Goal: Transaction & Acquisition: Purchase product/service

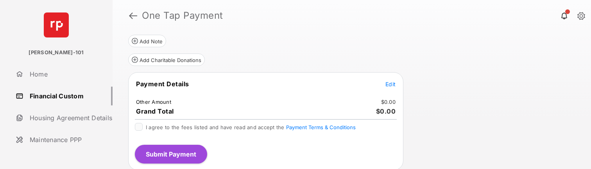
scroll to position [99, 0]
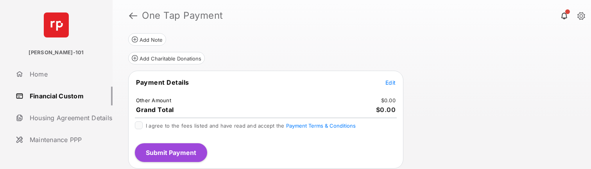
click at [394, 83] on span "Edit" at bounding box center [391, 82] width 10 height 7
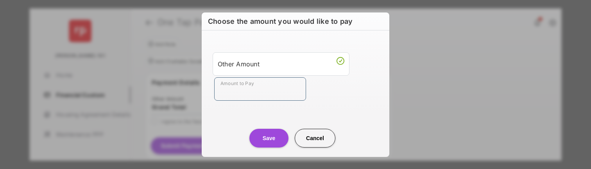
click at [254, 79] on input "Amount to Pay" at bounding box center [260, 88] width 92 height 23
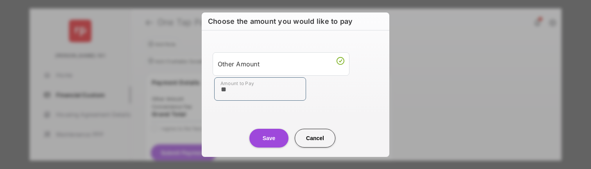
type input "**"
click at [228, 108] on div "Other Amount Amount to Pay **" at bounding box center [296, 77] width 178 height 74
click at [268, 137] on button "Save" at bounding box center [269, 138] width 39 height 19
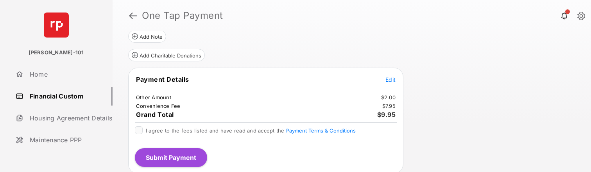
scroll to position [103, 0]
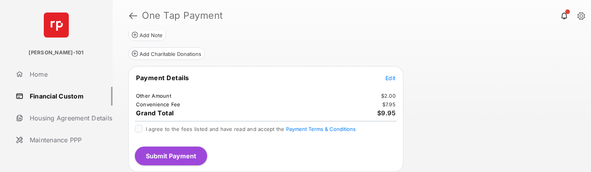
drag, startPoint x: 130, startPoint y: 131, endPoint x: 144, endPoint y: 129, distance: 14.3
click at [131, 131] on div "I agree to the fees listed and have read and accept the Payment Terms & Conditi…" at bounding box center [265, 133] width 271 height 16
click at [142, 129] on div at bounding box center [139, 129] width 8 height 8
click at [173, 157] on button "Submit Payment" at bounding box center [171, 156] width 72 height 19
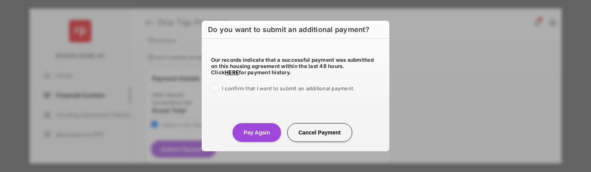
click at [252, 91] on span "I confirm that I want to submit an additional payment." at bounding box center [288, 88] width 133 height 6
click at [243, 122] on center "Pay Again Cancel Payment" at bounding box center [295, 129] width 169 height 25
click at [247, 127] on button "Pay Again" at bounding box center [257, 132] width 48 height 19
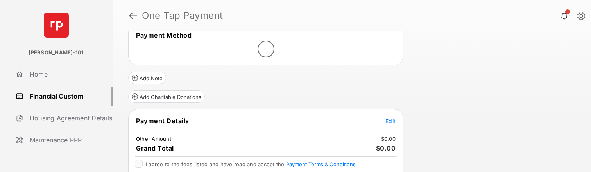
scroll to position [74, 0]
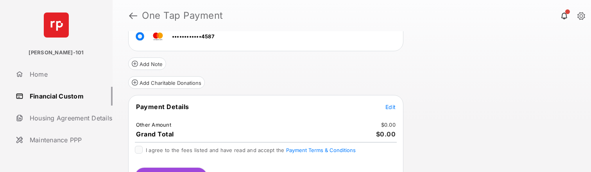
click at [387, 101] on div "Payment Details Edit Other Amount $0.00 Grand Total $0.00 I agree to the fees l…" at bounding box center [265, 144] width 275 height 98
click at [392, 104] on span "Edit" at bounding box center [391, 107] width 10 height 7
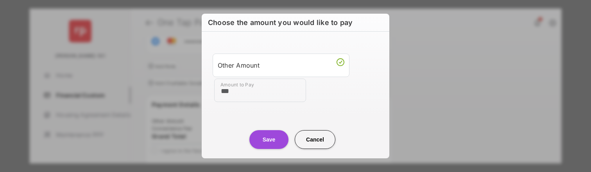
type input "***"
click at [243, 111] on div "Other Amount Amount to Pay ***" at bounding box center [296, 78] width 178 height 74
click at [263, 146] on button "Save" at bounding box center [269, 139] width 39 height 19
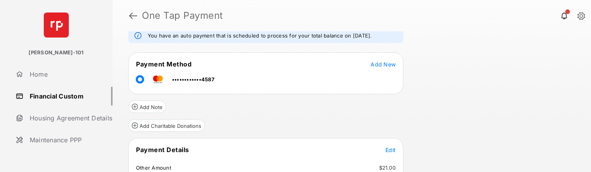
scroll to position [103, 0]
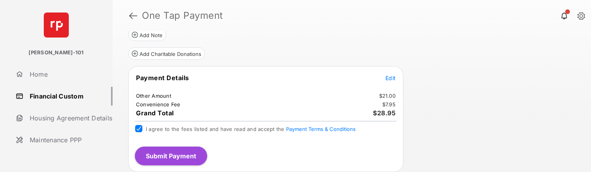
click at [172, 155] on button "Submit Payment" at bounding box center [171, 156] width 72 height 19
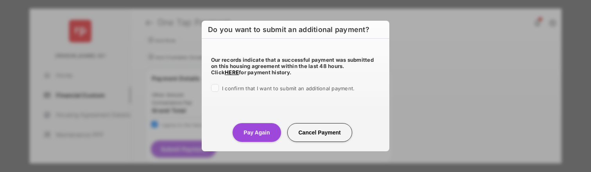
click at [261, 94] on div "Our records indicate that a successful payment was submitted on this housing ag…" at bounding box center [296, 73] width 188 height 69
click at [263, 92] on div "I confirm that I want to submit an additional payment." at bounding box center [288, 88] width 133 height 9
click at [256, 89] on span "I confirm that I want to submit an additional payment." at bounding box center [288, 88] width 133 height 6
click at [266, 133] on button "Pay Again" at bounding box center [257, 132] width 48 height 19
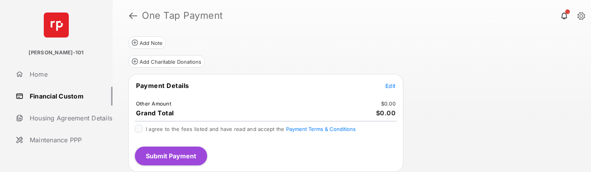
scroll to position [96, 0]
drag, startPoint x: 397, startPoint y: 92, endPoint x: 394, endPoint y: 86, distance: 6.0
click at [396, 90] on tr "Payment Details Edit" at bounding box center [265, 90] width 273 height 18
click at [393, 85] on span "Edit" at bounding box center [391, 85] width 10 height 7
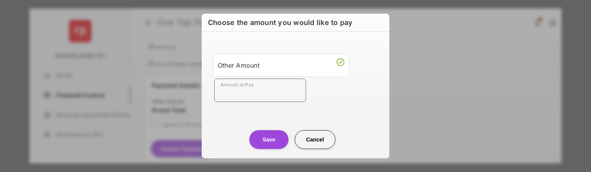
click at [276, 97] on input "Amount to Pay" at bounding box center [260, 90] width 92 height 23
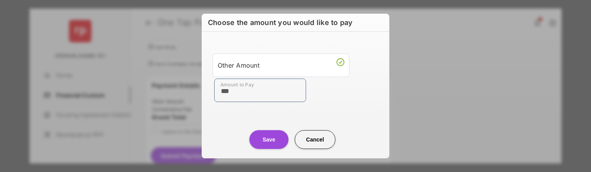
type input "***"
click at [202, 116] on div "Save Cancel" at bounding box center [296, 132] width 188 height 34
click at [258, 138] on button "Save" at bounding box center [269, 139] width 39 height 19
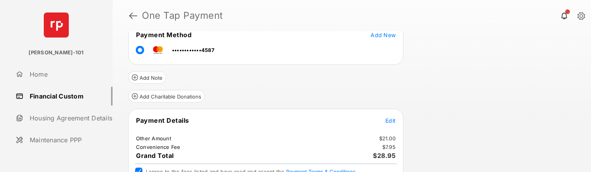
scroll to position [103, 0]
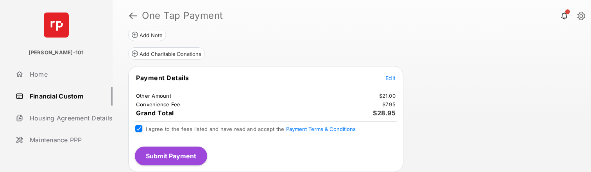
click at [156, 156] on button "Submit Payment" at bounding box center [171, 156] width 72 height 19
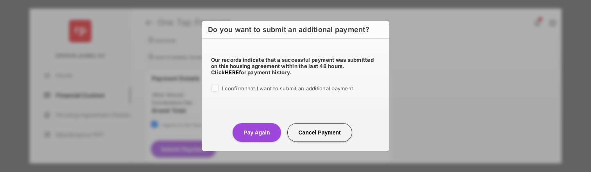
click at [268, 86] on span "I confirm that I want to submit an additional payment." at bounding box center [288, 88] width 133 height 6
click at [257, 131] on button "Pay Again" at bounding box center [257, 132] width 48 height 19
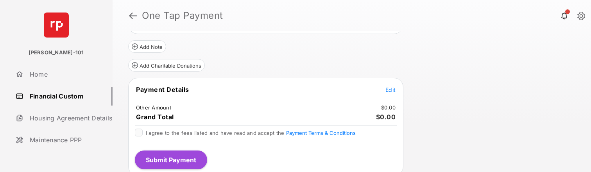
scroll to position [96, 0]
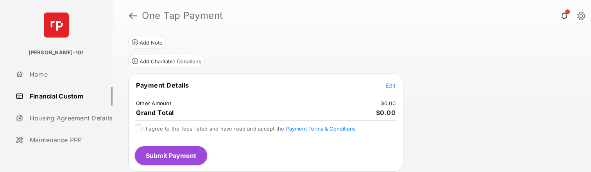
click at [390, 84] on span "Edit" at bounding box center [391, 85] width 10 height 7
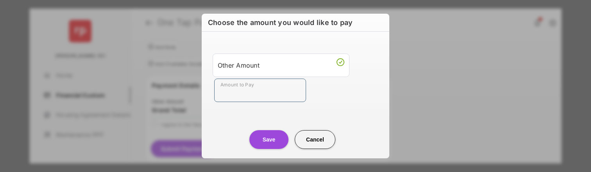
click at [240, 100] on input "Amount to Pay" at bounding box center [260, 90] width 92 height 23
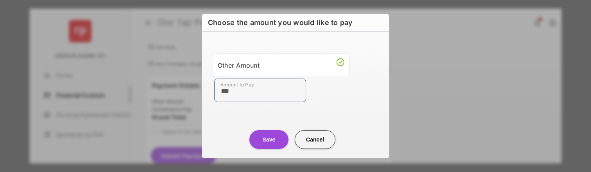
type input "***"
click at [206, 117] on div "Save Cancel" at bounding box center [296, 132] width 188 height 34
click at [271, 139] on button "Save" at bounding box center [269, 139] width 39 height 19
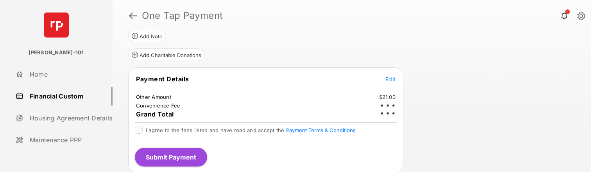
scroll to position [104, 0]
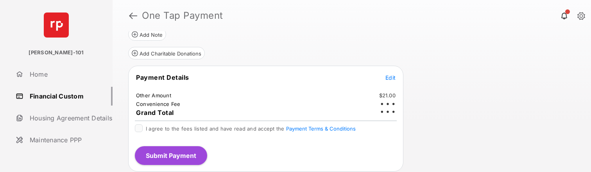
click at [191, 129] on span "I agree to the fees listed and have read and accept the Payment Terms & Conditi…" at bounding box center [251, 129] width 210 height 6
click at [183, 159] on button "Submit Payment" at bounding box center [171, 156] width 72 height 19
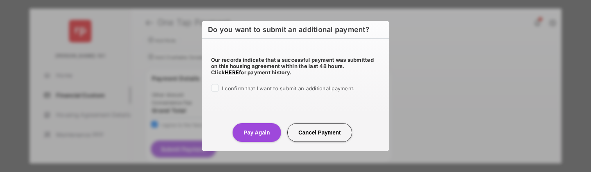
click at [258, 88] on span "I confirm that I want to submit an additional payment." at bounding box center [288, 88] width 133 height 6
click at [254, 133] on button "Pay Again" at bounding box center [257, 132] width 48 height 19
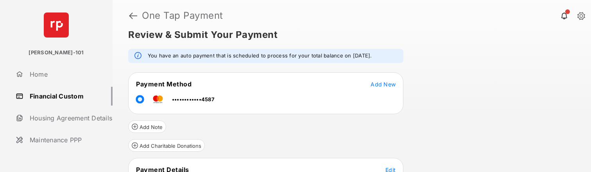
scroll to position [80, 0]
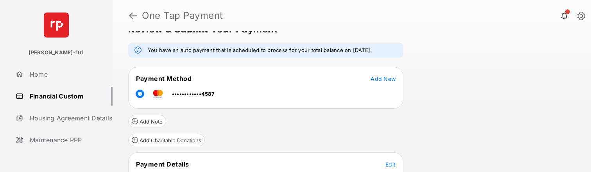
scroll to position [79, 0]
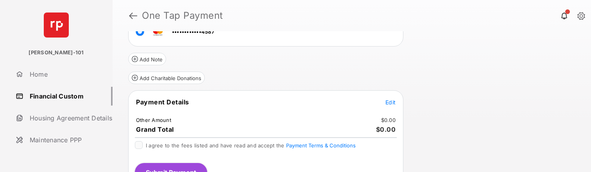
click at [394, 99] on button "Edit" at bounding box center [391, 102] width 10 height 8
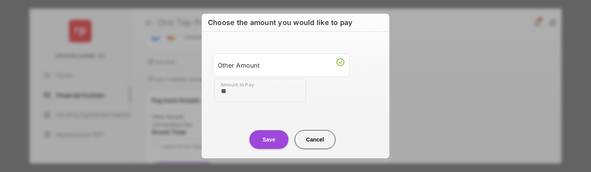
type input "**"
click at [244, 117] on div "Save Cancel" at bounding box center [296, 132] width 188 height 34
click at [259, 134] on button "Save" at bounding box center [269, 139] width 39 height 19
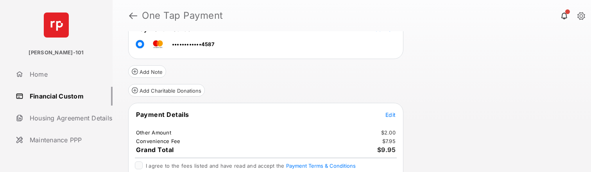
scroll to position [103, 0]
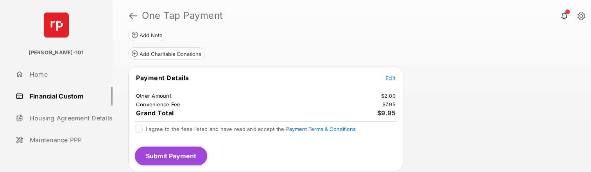
click at [134, 129] on div "I agree to the fees listed and have read and accept the Payment Terms & Conditi…" at bounding box center [265, 133] width 271 height 16
click at [173, 153] on button "Submit Payment" at bounding box center [171, 156] width 72 height 19
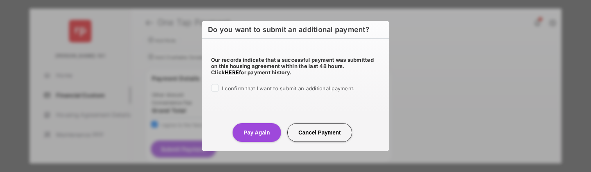
click at [241, 86] on span "I confirm that I want to submit an additional payment." at bounding box center [288, 88] width 133 height 6
click at [253, 119] on center "Pay Again Cancel Payment" at bounding box center [295, 129] width 169 height 25
click at [255, 127] on button "Pay Again" at bounding box center [257, 132] width 48 height 19
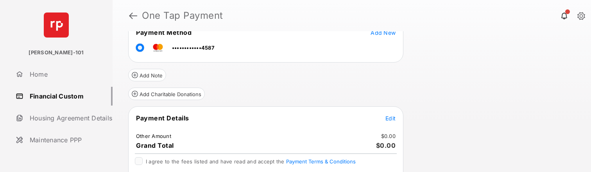
scroll to position [65, 0]
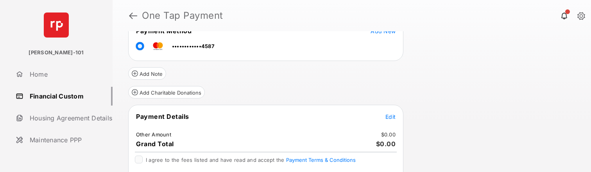
click at [393, 117] on span "Edit" at bounding box center [391, 116] width 10 height 7
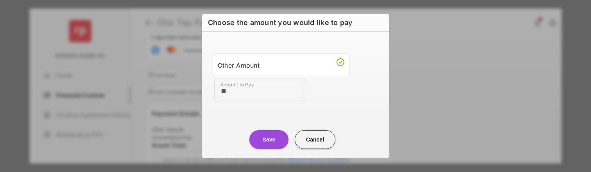
type input "**"
click at [241, 124] on center "Save Cancel" at bounding box center [295, 136] width 169 height 25
click at [265, 138] on button "Save" at bounding box center [269, 139] width 39 height 19
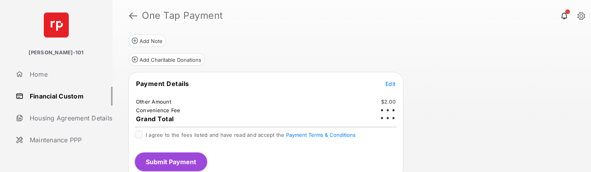
scroll to position [104, 0]
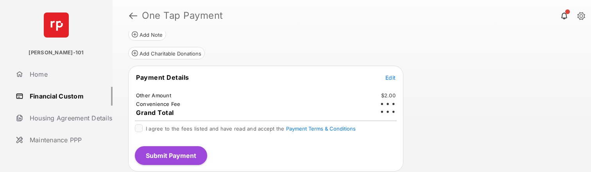
click at [171, 131] on span "I agree to the fees listed and have read and accept the Payment Terms & Conditi…" at bounding box center [251, 129] width 210 height 6
click at [178, 158] on button "Submit Payment" at bounding box center [171, 156] width 72 height 19
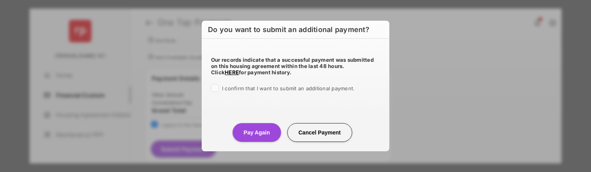
click at [261, 90] on span "I confirm that I want to submit an additional payment." at bounding box center [288, 88] width 133 height 6
click at [263, 129] on button "Pay Again" at bounding box center [257, 132] width 48 height 19
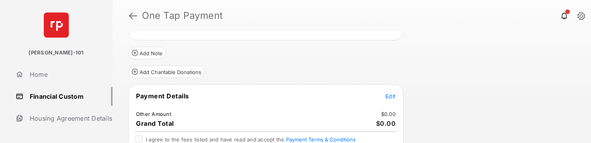
scroll to position [88, 0]
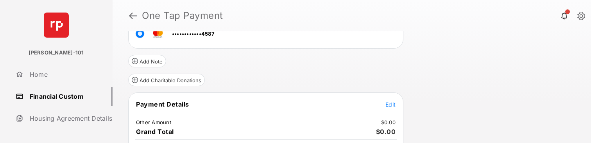
scroll to position [78, 0]
click at [388, 103] on span "Edit" at bounding box center [391, 103] width 10 height 7
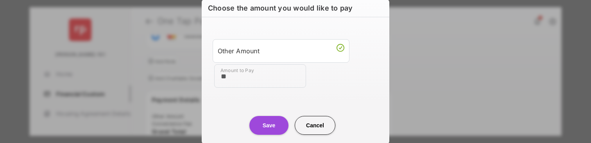
type input "**"
click at [276, 127] on button "Save" at bounding box center [269, 125] width 39 height 19
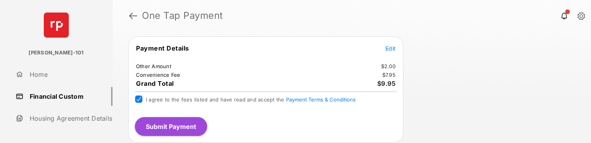
scroll to position [133, 0]
click at [188, 122] on button "Submit Payment" at bounding box center [171, 126] width 72 height 19
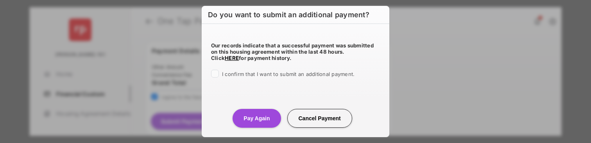
click at [265, 73] on span "I confirm that I want to submit an additional payment." at bounding box center [288, 74] width 133 height 6
click at [268, 115] on button "Pay Again" at bounding box center [257, 118] width 48 height 19
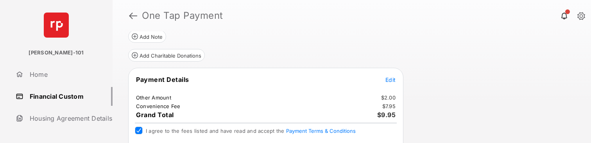
scroll to position [0, 0]
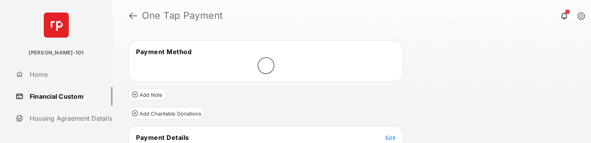
scroll to position [81, 0]
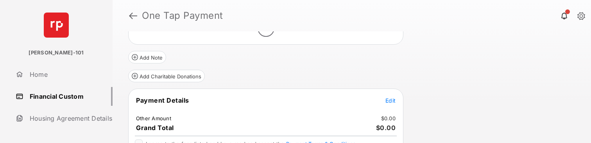
click at [389, 100] on span "Edit" at bounding box center [391, 100] width 10 height 7
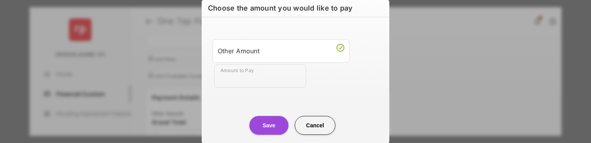
click at [289, 86] on input "Amount to Pay" at bounding box center [260, 75] width 92 height 23
type input "***"
click at [239, 95] on div "Other Amount Amount to Pay ***" at bounding box center [296, 64] width 178 height 74
click at [273, 133] on button "Save" at bounding box center [269, 125] width 39 height 19
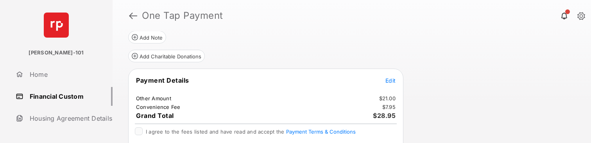
scroll to position [133, 0]
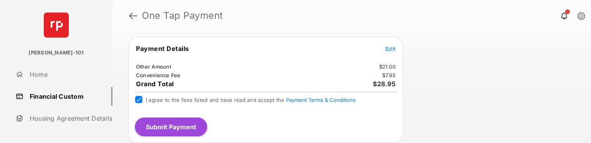
click at [151, 122] on button "Submit Payment" at bounding box center [171, 126] width 72 height 19
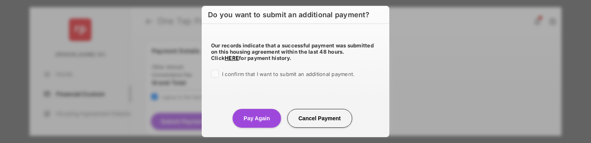
click at [247, 76] on span "I confirm that I want to submit an additional payment." at bounding box center [288, 74] width 133 height 6
drag, startPoint x: 251, startPoint y: 101, endPoint x: 252, endPoint y: 106, distance: 5.5
click at [251, 103] on div "Pay Again Cancel Payment" at bounding box center [296, 110] width 188 height 34
click at [252, 109] on button "Pay Again" at bounding box center [257, 118] width 48 height 19
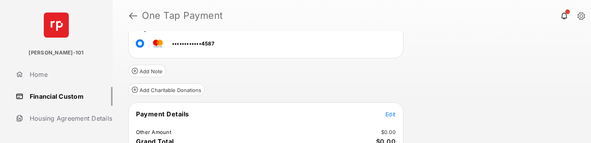
scroll to position [68, 0]
click at [387, 111] on span "Edit" at bounding box center [391, 113] width 10 height 7
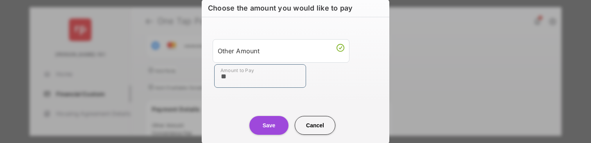
type input "**"
click at [264, 120] on button "Save" at bounding box center [269, 125] width 39 height 19
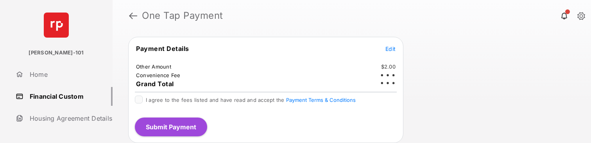
scroll to position [133, 0]
click at [218, 103] on div "I agree to the fees listed and have read and accept the Payment Terms & Conditi…" at bounding box center [251, 99] width 210 height 9
click at [207, 100] on span "I agree to the fees listed and have read and accept the Payment Terms & Conditi…" at bounding box center [251, 99] width 210 height 6
click at [205, 109] on div "I agree to the fees listed and have read and accept the Payment Terms & Conditi…" at bounding box center [265, 103] width 271 height 16
click at [198, 121] on button "Submit Payment" at bounding box center [171, 126] width 72 height 19
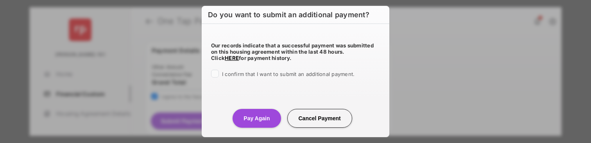
drag, startPoint x: 252, startPoint y: 76, endPoint x: 249, endPoint y: 106, distance: 29.9
click at [252, 76] on span "I confirm that I want to submit an additional payment." at bounding box center [288, 74] width 133 height 6
click at [253, 111] on button "Pay Again" at bounding box center [257, 118] width 48 height 19
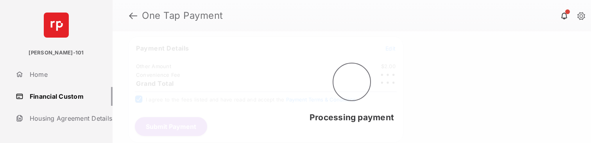
scroll to position [133, 0]
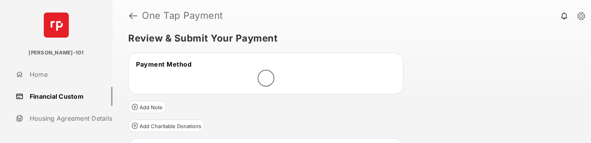
scroll to position [61, 0]
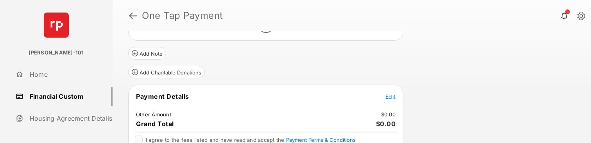
click at [384, 95] on tr "Payment Details Edit" at bounding box center [265, 101] width 273 height 18
click at [390, 96] on span "Edit" at bounding box center [391, 96] width 10 height 7
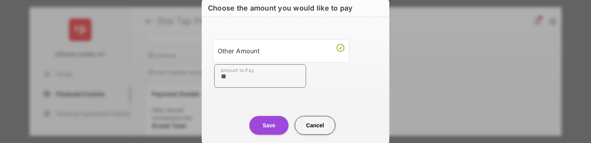
scroll to position [85, 0]
type input "**"
click at [207, 113] on div "Save Cancel" at bounding box center [296, 117] width 188 height 34
click at [259, 124] on button "Save" at bounding box center [269, 125] width 39 height 19
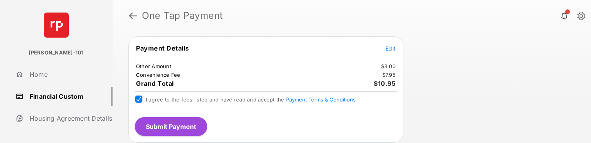
scroll to position [133, 0]
click at [159, 124] on button "Submit Payment" at bounding box center [171, 126] width 72 height 19
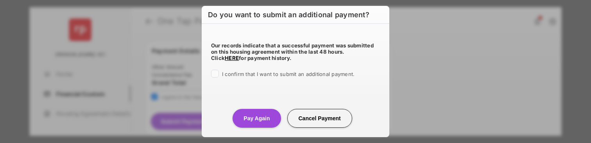
click at [235, 76] on span "I confirm that I want to submit an additional payment." at bounding box center [288, 74] width 133 height 6
click at [249, 122] on button "Pay Again" at bounding box center [257, 118] width 48 height 19
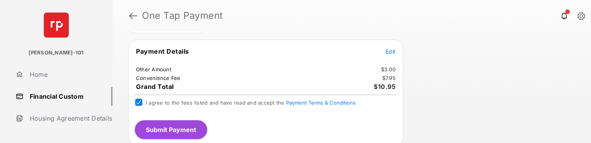
scroll to position [156, 0]
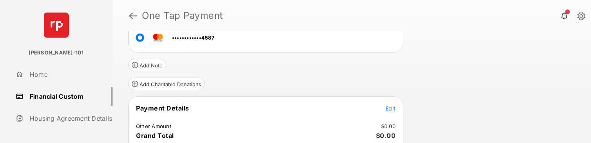
scroll to position [84, 0]
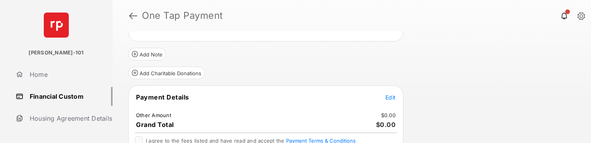
click at [387, 98] on span "Edit" at bounding box center [391, 97] width 10 height 7
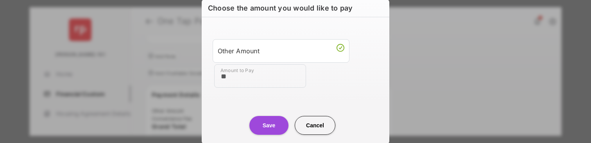
type input "**"
click at [215, 108] on div "Save Cancel" at bounding box center [296, 117] width 188 height 34
click at [265, 124] on button "Save" at bounding box center [269, 125] width 39 height 19
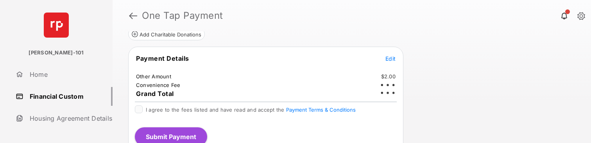
scroll to position [124, 0]
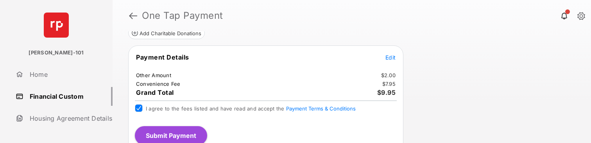
click at [173, 137] on button "Submit Payment" at bounding box center [171, 135] width 72 height 19
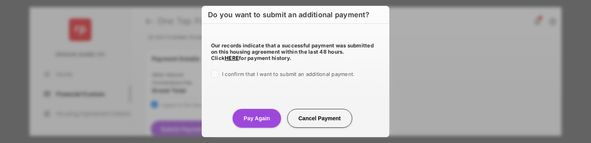
click at [282, 75] on span "I confirm that I want to submit an additional payment." at bounding box center [288, 74] width 133 height 6
click at [254, 110] on button "Pay Again" at bounding box center [257, 118] width 48 height 19
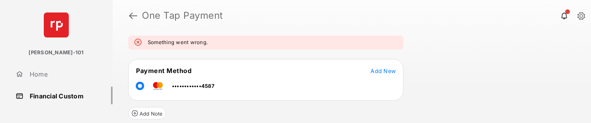
scroll to position [61, 0]
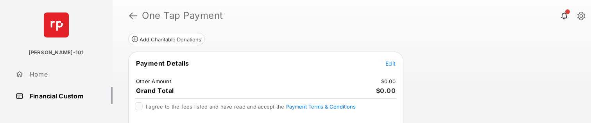
scroll to position [96, 0]
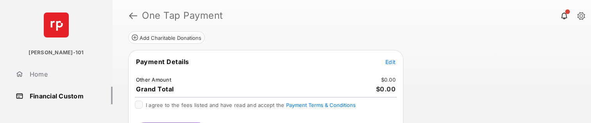
click at [391, 61] on span "Edit" at bounding box center [391, 62] width 10 height 7
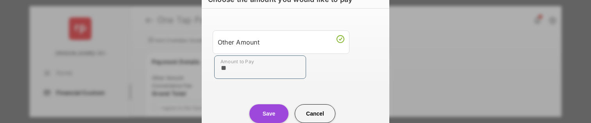
type input "**"
click at [250, 100] on center "Save Cancel" at bounding box center [295, 110] width 169 height 25
drag, startPoint x: 255, startPoint y: 104, endPoint x: 264, endPoint y: 118, distance: 15.8
click at [256, 106] on center "Save Cancel" at bounding box center [295, 110] width 169 height 25
click at [264, 118] on button "Save" at bounding box center [269, 113] width 39 height 19
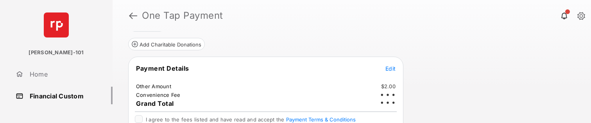
scroll to position [90, 0]
click at [139, 113] on div "Payment Details Edit Other Amount $2.00 Convenience Fee Grand Total I agree to …" at bounding box center [265, 109] width 275 height 106
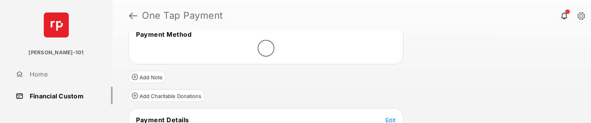
scroll to position [0, 0]
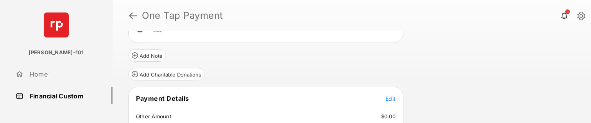
scroll to position [84, 0]
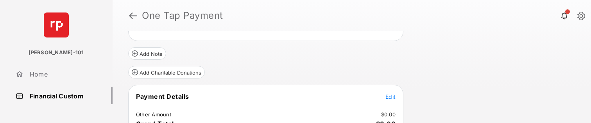
click at [390, 97] on span "Edit" at bounding box center [391, 96] width 10 height 7
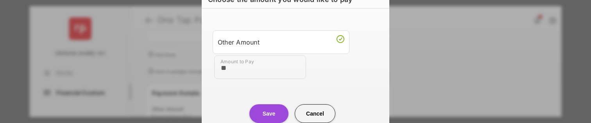
type input "**"
click at [226, 90] on div "Save Cancel" at bounding box center [296, 106] width 188 height 34
click at [257, 111] on button "Save" at bounding box center [269, 113] width 39 height 19
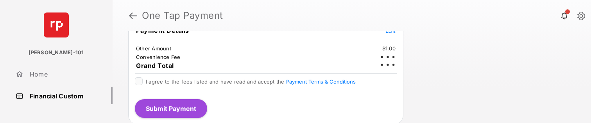
scroll to position [153, 0]
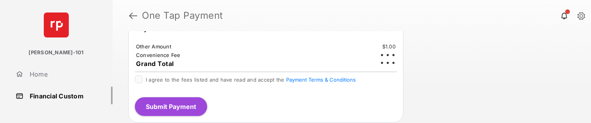
click at [185, 80] on span "I agree to the fees listed and have read and accept the Payment Terms & Conditi…" at bounding box center [251, 80] width 210 height 6
click at [203, 102] on button "Submit Payment" at bounding box center [171, 107] width 72 height 19
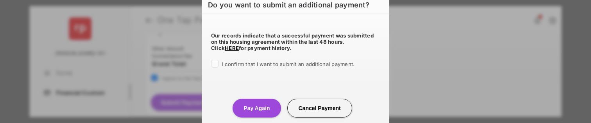
click at [246, 66] on span "I confirm that I want to submit an additional payment." at bounding box center [288, 64] width 133 height 6
click at [265, 111] on button "Pay Again" at bounding box center [257, 108] width 48 height 19
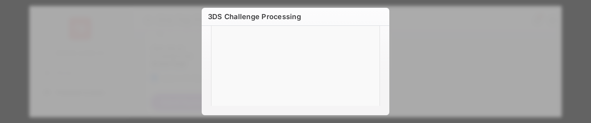
scroll to position [70, 0]
click at [206, 70] on div at bounding box center [296, 66] width 188 height 80
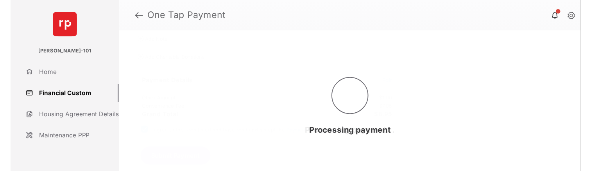
scroll to position [0, 0]
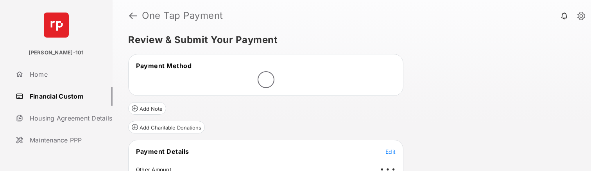
scroll to position [16, 0]
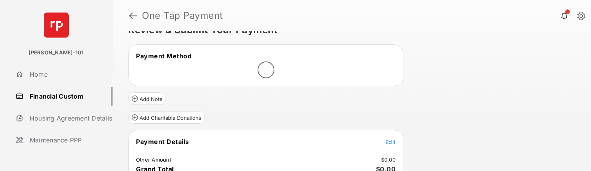
click at [384, 140] on tr "Payment Details Edit" at bounding box center [265, 146] width 273 height 18
click at [397, 142] on tr "Payment Details Edit" at bounding box center [265, 146] width 273 height 18
click at [390, 141] on span "Edit" at bounding box center [391, 141] width 10 height 7
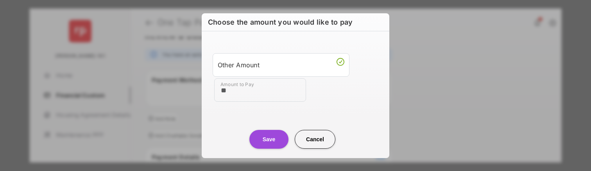
type input "**"
click at [227, 135] on center "Save Cancel" at bounding box center [295, 136] width 169 height 25
click at [254, 138] on button "Save" at bounding box center [269, 139] width 39 height 19
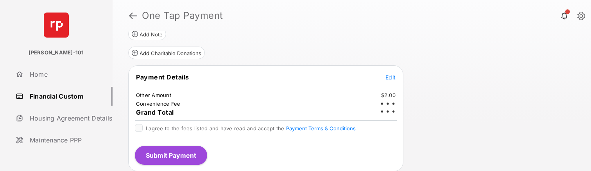
scroll to position [105, 0]
click at [143, 126] on div "I agree to the fees listed and have read and accept the Payment Terms & Conditi…" at bounding box center [266, 127] width 262 height 9
click at [147, 127] on span "I agree to the fees listed and have read and accept the Payment Terms & Conditi…" at bounding box center [251, 127] width 210 height 6
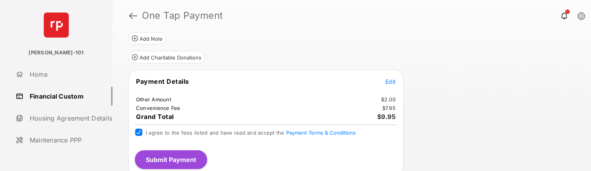
scroll to position [104, 0]
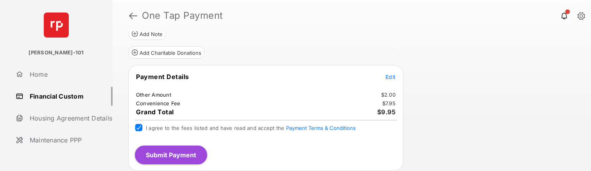
click at [180, 151] on button "Submit Payment" at bounding box center [171, 155] width 72 height 19
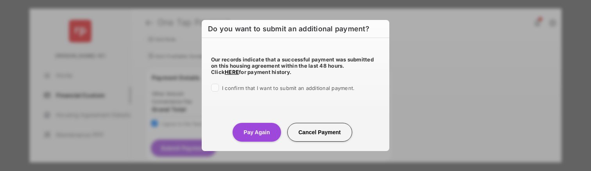
click at [257, 88] on span "I confirm that I want to submit an additional payment." at bounding box center [288, 88] width 133 height 6
click at [253, 137] on button "Pay Again" at bounding box center [257, 132] width 48 height 19
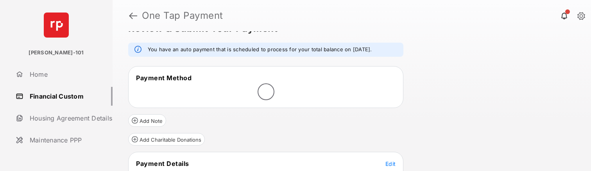
scroll to position [85, 0]
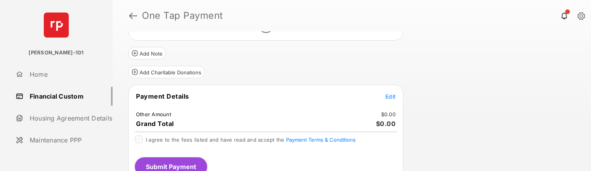
click at [391, 98] on span "Edit" at bounding box center [391, 96] width 10 height 7
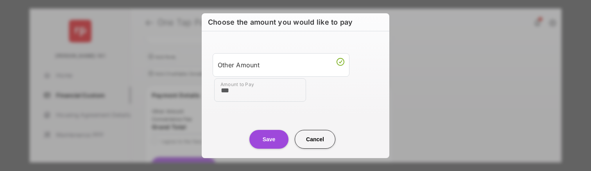
type input "***"
click at [263, 134] on button "Save" at bounding box center [269, 139] width 39 height 19
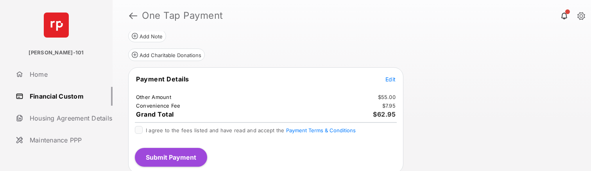
scroll to position [104, 0]
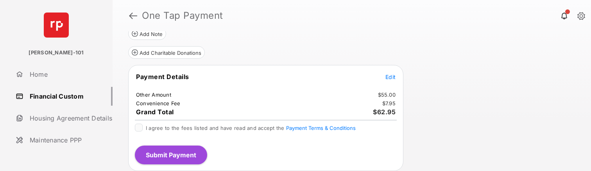
click at [158, 128] on span "I agree to the fees listed and have read and accept the Payment Terms & Conditi…" at bounding box center [251, 128] width 210 height 6
click at [155, 165] on div "Payment Details Edit Other Amount $55.00 Convenience Fee $7.95 Grand Total $62.…" at bounding box center [265, 118] width 275 height 106
click at [155, 149] on button "Submit Payment" at bounding box center [171, 155] width 72 height 19
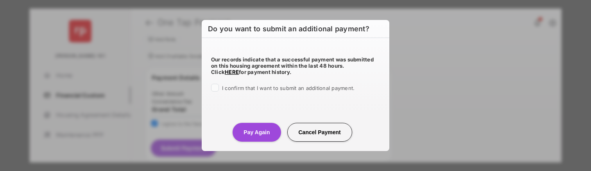
drag, startPoint x: 282, startPoint y: 93, endPoint x: 289, endPoint y: 84, distance: 11.4
click at [282, 93] on div "Our records indicate that a successful payment was submitted on this housing ag…" at bounding box center [296, 72] width 188 height 69
click at [289, 85] on label "I confirm that I want to submit an additional payment." at bounding box center [288, 88] width 133 height 8
click at [259, 124] on button "Pay Again" at bounding box center [257, 132] width 48 height 19
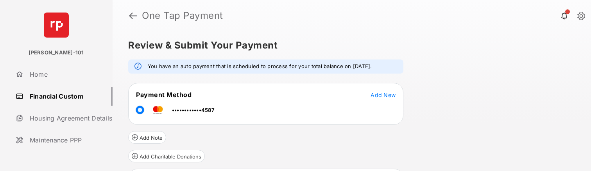
scroll to position [2, 0]
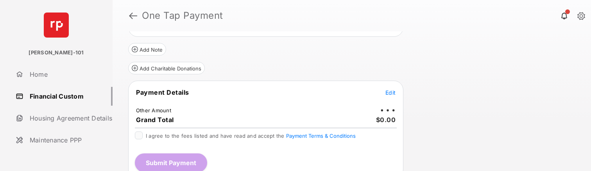
scroll to position [68, 0]
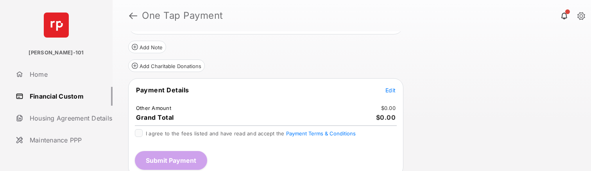
click at [391, 89] on span "Edit" at bounding box center [391, 90] width 10 height 7
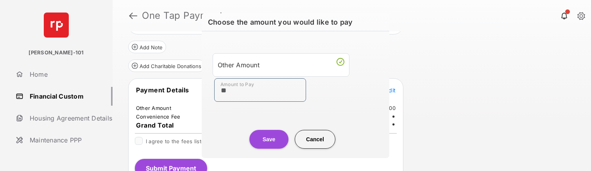
type input "**"
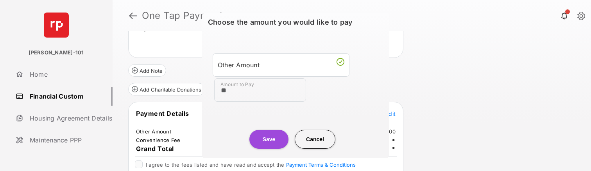
click at [234, 119] on div "Save Cancel" at bounding box center [296, 131] width 188 height 34
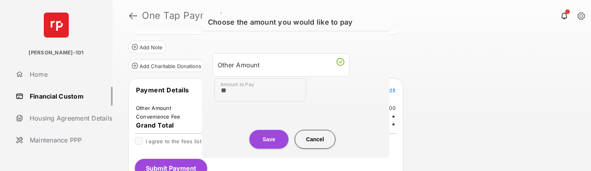
click at [263, 138] on button "Save" at bounding box center [269, 139] width 39 height 19
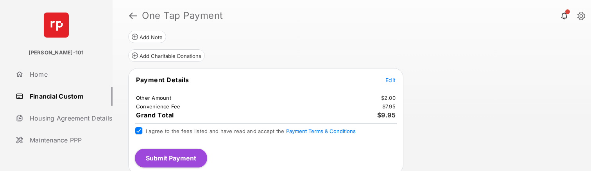
scroll to position [104, 0]
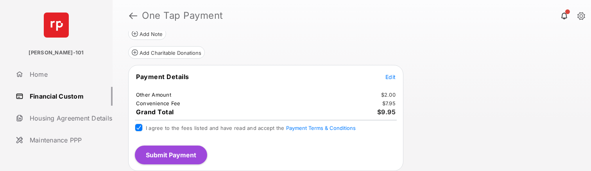
click at [151, 159] on button "Submit Payment" at bounding box center [171, 155] width 72 height 19
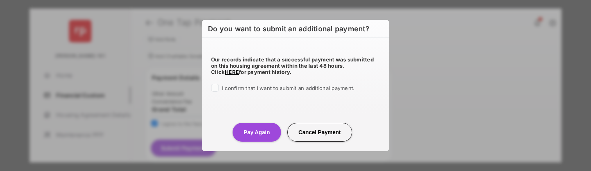
click at [262, 84] on label "I confirm that I want to submit an additional payment." at bounding box center [288, 88] width 133 height 8
click at [251, 130] on button "Pay Again" at bounding box center [257, 132] width 48 height 19
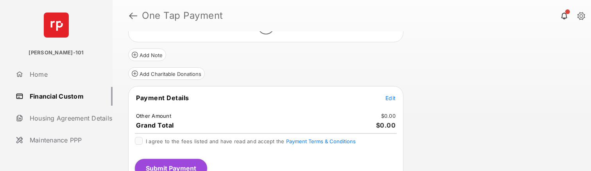
scroll to position [87, 0]
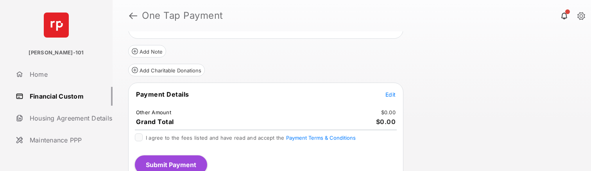
click at [394, 93] on span "Edit" at bounding box center [391, 94] width 10 height 7
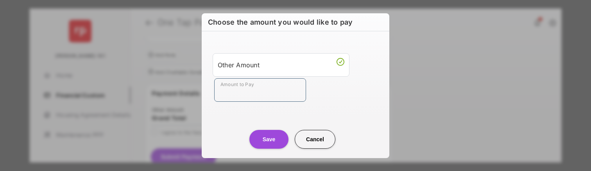
click at [268, 98] on input "Amount to Pay" at bounding box center [260, 89] width 92 height 23
type input "***"
click at [252, 114] on div "Other Amount Amount to Pay ***" at bounding box center [296, 78] width 178 height 74
click at [261, 139] on button "Save" at bounding box center [269, 139] width 39 height 19
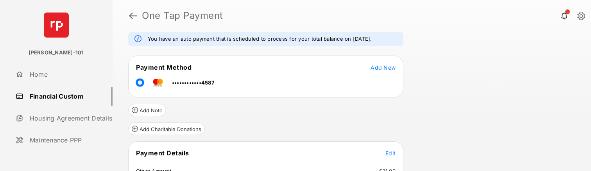
scroll to position [104, 0]
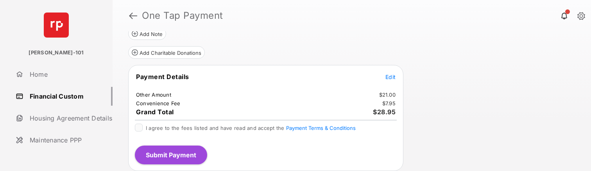
click at [178, 120] on hr at bounding box center [266, 120] width 262 height 1
click at [179, 125] on span "I agree to the fees listed and have read and accept the Payment Terms & Conditi…" at bounding box center [251, 128] width 210 height 6
click at [189, 159] on button "Submit Payment" at bounding box center [171, 155] width 72 height 19
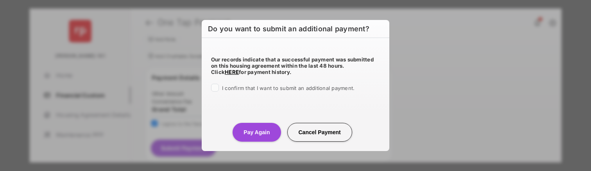
click at [253, 88] on span "I confirm that I want to submit an additional payment." at bounding box center [288, 88] width 133 height 6
click at [277, 134] on button "Pay Again" at bounding box center [257, 132] width 48 height 19
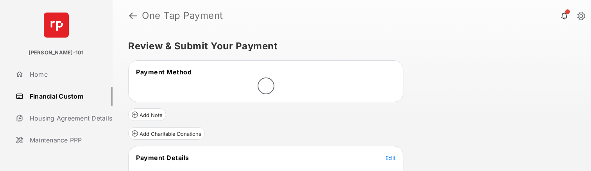
click at [392, 155] on span "Edit" at bounding box center [391, 158] width 10 height 7
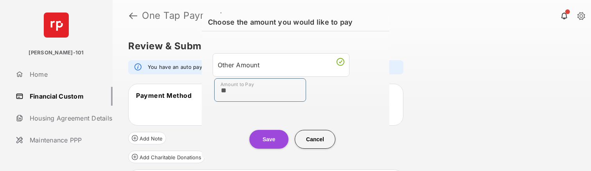
type input "**"
click at [237, 114] on div "Other Amount Amount to Pay **" at bounding box center [296, 78] width 178 height 74
click at [256, 137] on button "Save" at bounding box center [269, 139] width 39 height 19
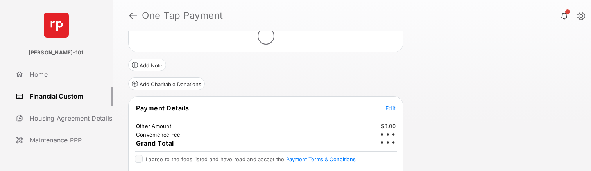
scroll to position [79, 0]
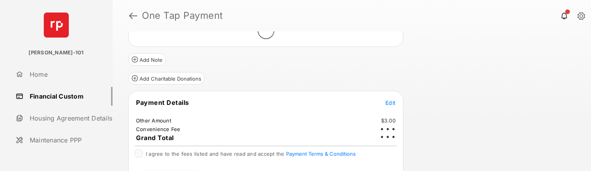
click at [159, 148] on div "Payment Details Edit Other Amount $3.00 Convenience Fee Grand Total I agree to …" at bounding box center [265, 144] width 275 height 106
click at [160, 151] on span "I agree to the fees listed and have read and accept the Payment Terms & Conditi…" at bounding box center [251, 154] width 210 height 6
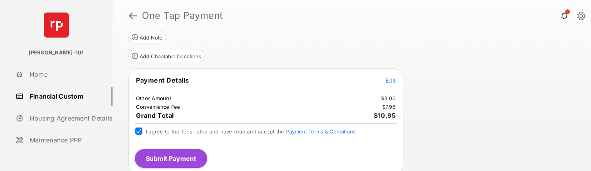
scroll to position [104, 0]
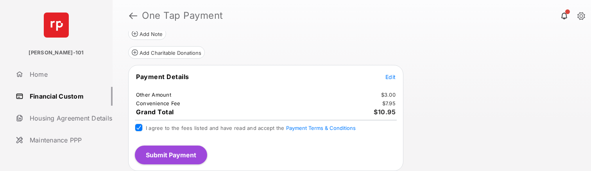
click at [168, 155] on button "Submit Payment" at bounding box center [171, 155] width 72 height 19
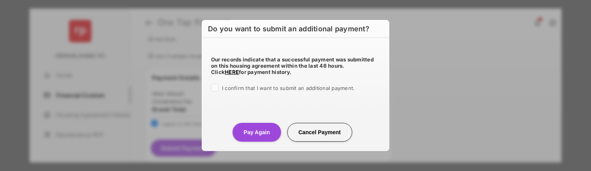
click at [294, 94] on div "Our records indicate that a successful payment was submitted on this housing ag…" at bounding box center [296, 72] width 188 height 69
click at [280, 91] on span "I confirm that I want to submit an additional payment." at bounding box center [288, 88] width 133 height 6
click at [254, 124] on button "Pay Again" at bounding box center [257, 132] width 48 height 19
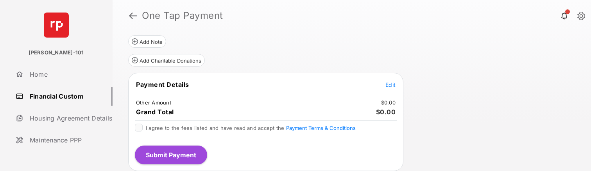
scroll to position [97, 0]
click at [393, 88] on button "Edit" at bounding box center [391, 84] width 10 height 8
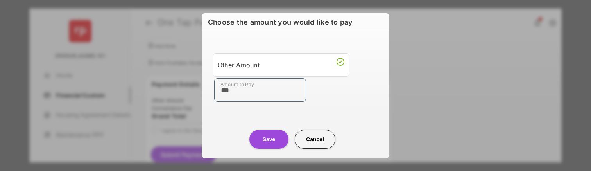
type input "***"
drag, startPoint x: 268, startPoint y: 159, endPoint x: 269, endPoint y: 152, distance: 7.1
click at [268, 153] on div "Choose the amount you would like to pay Other Amount Amount to Pay *** Save Can…" at bounding box center [295, 85] width 591 height 171
click at [270, 148] on button "Save" at bounding box center [269, 139] width 39 height 19
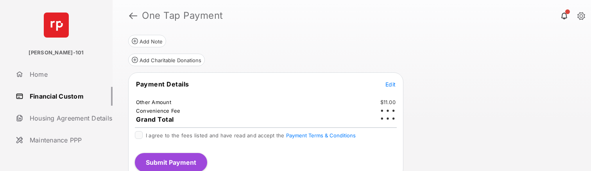
click at [179, 130] on div "Payment Details Edit Other Amount $11.00 Convenience Fee Grand Total I agree to…" at bounding box center [265, 125] width 275 height 106
click at [180, 129] on div "Payment Details Edit Other Amount $11.00 Convenience Fee Grand Total I agree to…" at bounding box center [265, 125] width 275 height 106
click at [199, 135] on span "I agree to the fees listed and have read and accept the Payment Terms & Conditi…" at bounding box center [251, 135] width 210 height 6
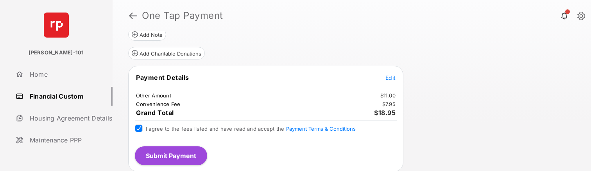
scroll to position [104, 0]
click at [164, 157] on button "Submit Payment" at bounding box center [171, 155] width 72 height 19
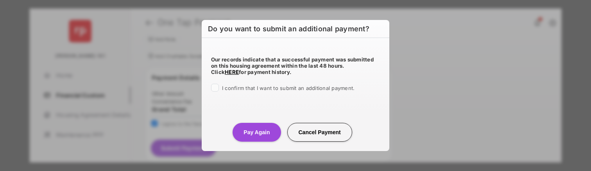
click at [246, 83] on div "Our records indicate that a successful payment was submitted on this housing ag…" at bounding box center [296, 72] width 188 height 69
click at [246, 86] on span "I confirm that I want to submit an additional payment." at bounding box center [288, 88] width 133 height 6
click at [245, 129] on button "Pay Again" at bounding box center [257, 132] width 48 height 19
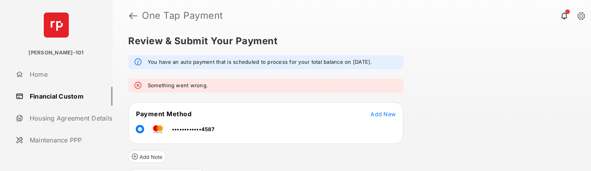
scroll to position [59, 0]
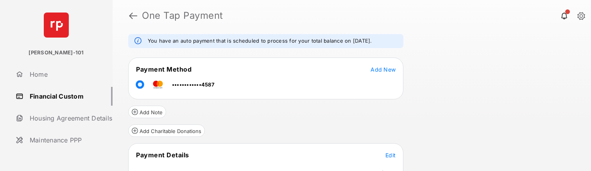
scroll to position [74, 0]
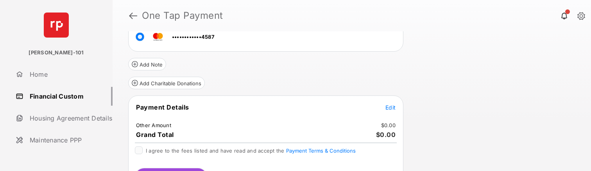
click at [391, 108] on span "Edit" at bounding box center [391, 107] width 10 height 7
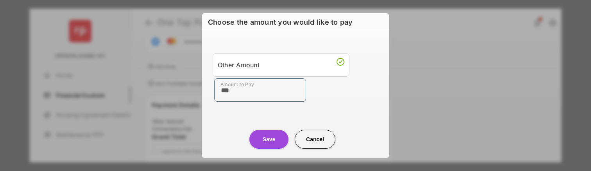
type input "***"
click at [230, 134] on center "Save Cancel" at bounding box center [295, 136] width 169 height 25
click at [270, 140] on button "Save" at bounding box center [269, 139] width 39 height 19
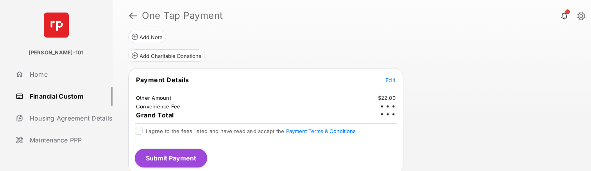
scroll to position [105, 0]
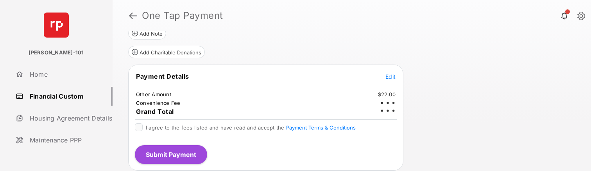
click at [176, 128] on span "I agree to the fees listed and have read and accept the Payment Terms & Conditi…" at bounding box center [251, 127] width 210 height 6
click at [164, 151] on button "Submit Payment" at bounding box center [171, 155] width 72 height 19
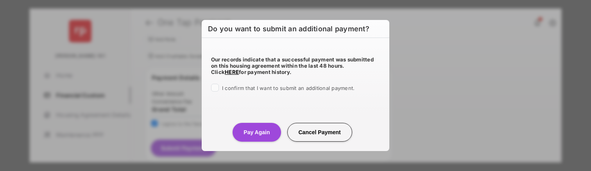
click at [240, 90] on span "I confirm that I want to submit an additional payment." at bounding box center [288, 88] width 133 height 6
click at [236, 130] on button "Pay Again" at bounding box center [257, 132] width 48 height 19
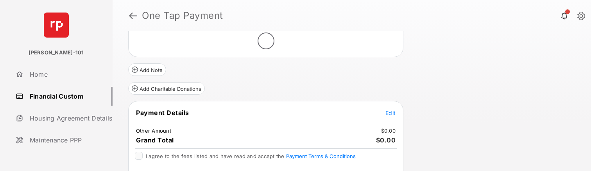
scroll to position [83, 0]
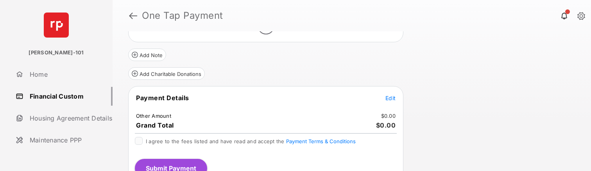
click at [391, 96] on span "Edit" at bounding box center [391, 98] width 10 height 7
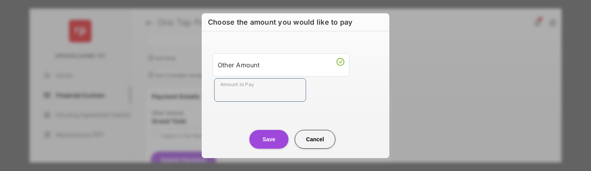
click at [300, 98] on input "Amount to Pay" at bounding box center [260, 89] width 92 height 23
type input "***"
click at [239, 126] on center "Save Cancel" at bounding box center [295, 136] width 169 height 25
click at [255, 137] on button "Save" at bounding box center [269, 139] width 39 height 19
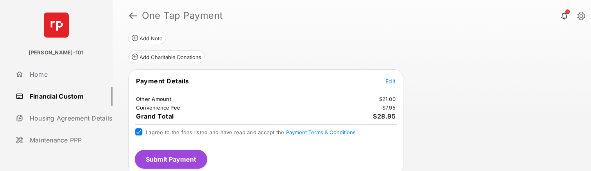
scroll to position [101, 0]
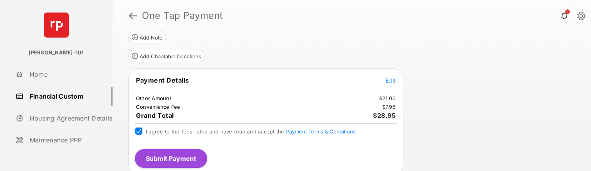
click at [191, 160] on button "Submit Payment" at bounding box center [171, 158] width 72 height 19
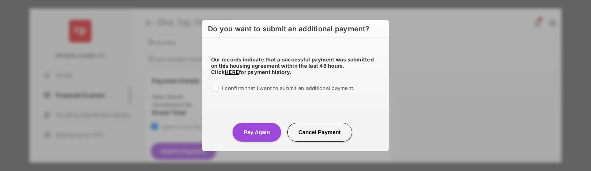
click at [248, 86] on span "I confirm that I want to submit an additional payment." at bounding box center [288, 88] width 133 height 6
click at [266, 141] on button "Pay Again" at bounding box center [257, 132] width 48 height 19
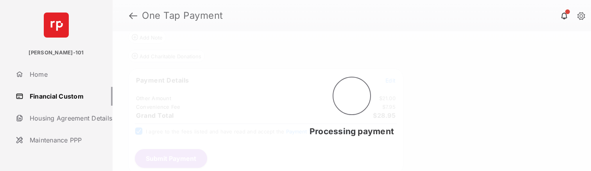
scroll to position [0, 0]
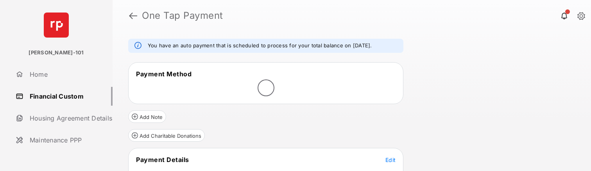
scroll to position [65, 0]
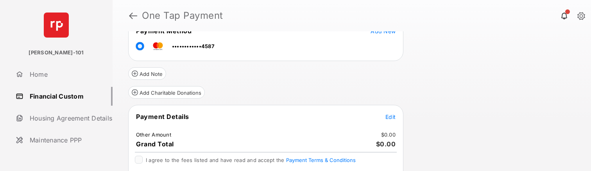
click at [390, 115] on span "Edit" at bounding box center [391, 116] width 10 height 7
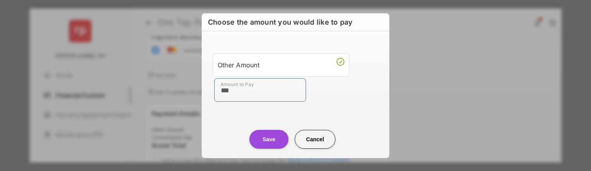
type input "***"
click at [240, 121] on div "Save Cancel" at bounding box center [296, 131] width 188 height 34
click at [284, 135] on button "Save" at bounding box center [269, 139] width 39 height 19
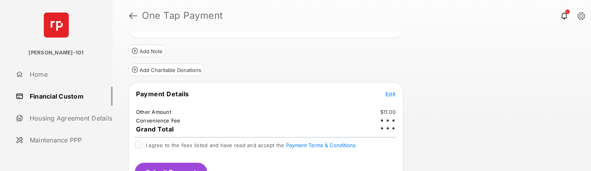
scroll to position [88, 0]
click at [209, 146] on span "I agree to the fees listed and have read and accept the Payment Terms & Conditi…" at bounding box center [251, 144] width 210 height 6
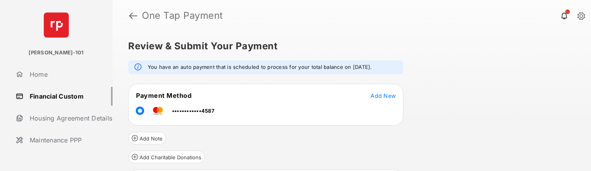
scroll to position [104, 0]
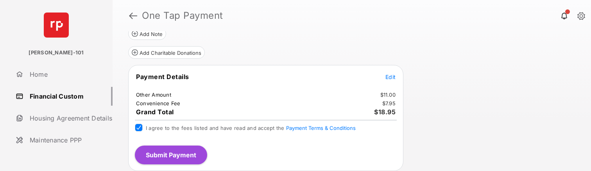
click at [192, 152] on button "Submit Payment" at bounding box center [171, 155] width 72 height 19
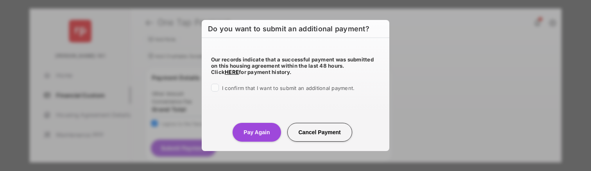
click at [256, 85] on span "I confirm that I want to submit an additional payment." at bounding box center [288, 88] width 133 height 6
click at [266, 144] on div "Do you want to submit an additional payment? Our records indicate that a succes…" at bounding box center [296, 85] width 188 height 131
drag, startPoint x: 255, startPoint y: 115, endPoint x: 257, endPoint y: 124, distance: 8.7
click at [255, 115] on div "Pay Again Cancel Payment" at bounding box center [296, 124] width 188 height 34
click at [258, 129] on button "Pay Again" at bounding box center [257, 132] width 48 height 19
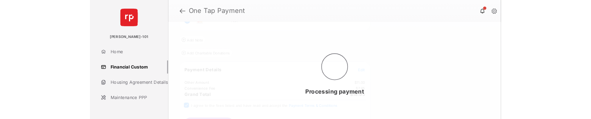
scroll to position [0, 0]
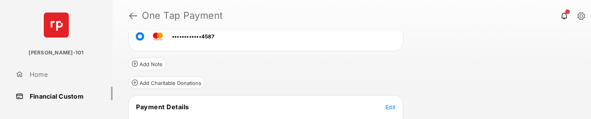
scroll to position [127, 0]
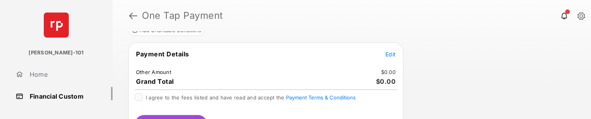
click at [388, 55] on span "Edit" at bounding box center [391, 54] width 10 height 7
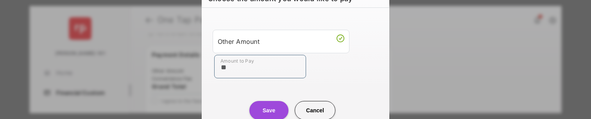
type input "**"
click at [254, 92] on div "Save Cancel" at bounding box center [296, 102] width 188 height 34
click at [261, 104] on button "Save" at bounding box center [269, 110] width 39 height 19
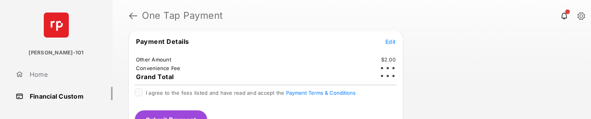
scroll to position [142, 0]
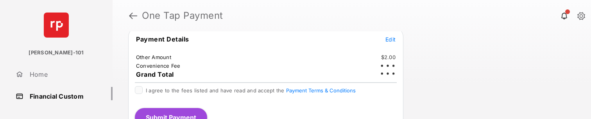
click at [227, 91] on span "I agree to the fees listed and have read and accept the Payment Terms & Conditi…" at bounding box center [251, 90] width 210 height 6
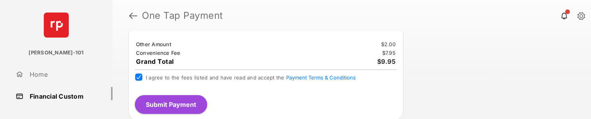
scroll to position [156, 0]
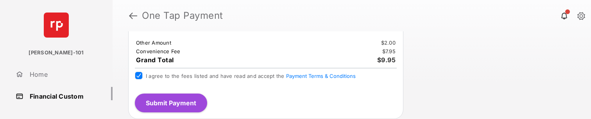
click at [165, 108] on button "Submit Payment" at bounding box center [171, 102] width 72 height 19
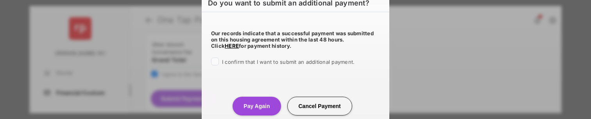
click at [266, 60] on span "I confirm that I want to submit an additional payment." at bounding box center [288, 62] width 133 height 6
click at [242, 100] on button "Pay Again" at bounding box center [257, 106] width 48 height 19
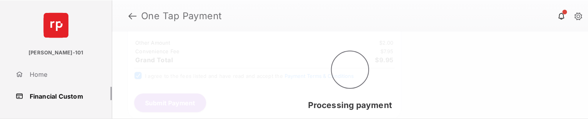
scroll to position [0, 0]
